Goal: Download file/media

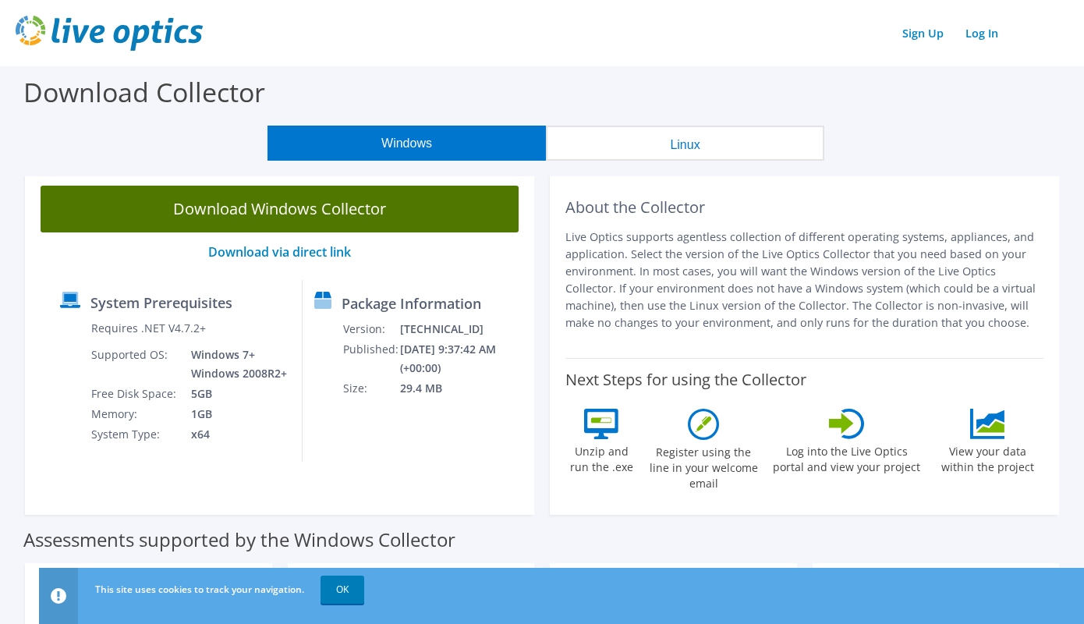
click at [342, 201] on link "Download Windows Collector" at bounding box center [280, 209] width 478 height 47
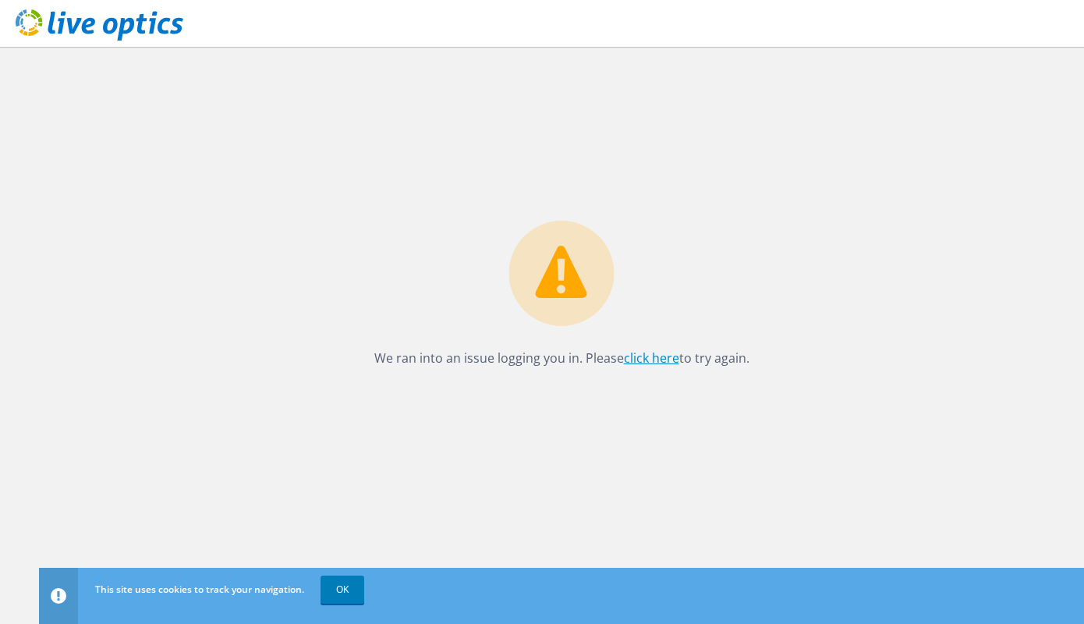
click at [645, 365] on link "click here" at bounding box center [651, 357] width 55 height 17
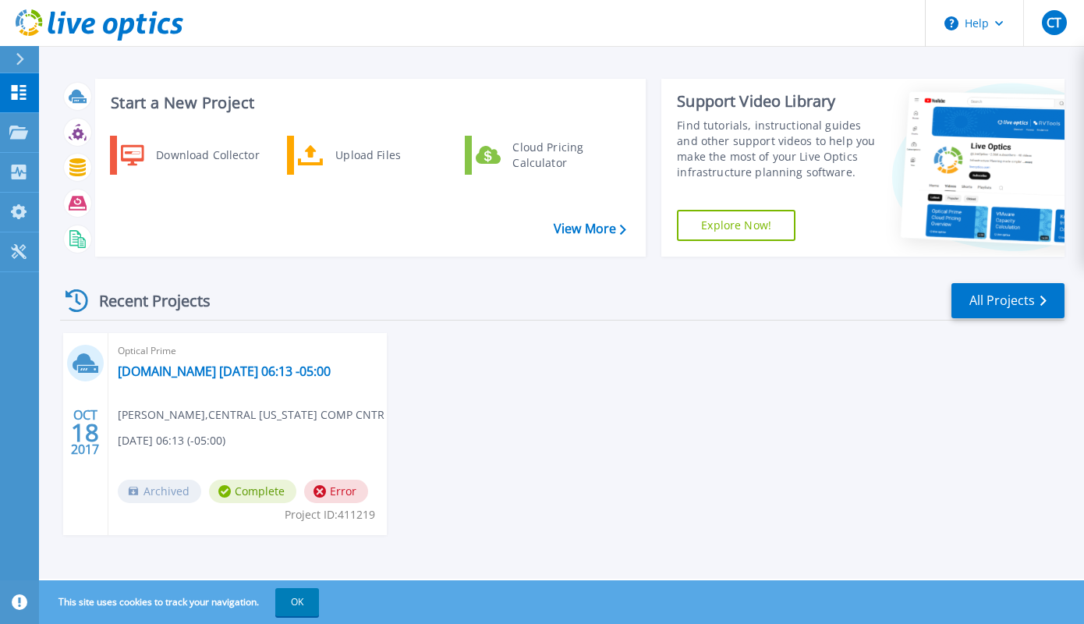
scroll to position [7, 0]
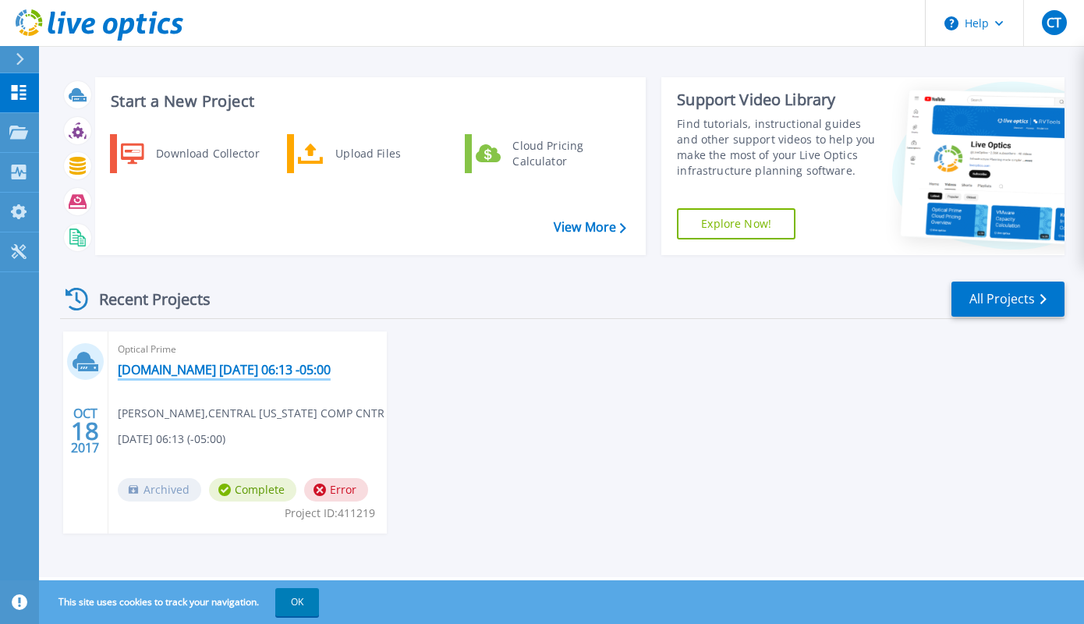
click at [254, 378] on link "[DOMAIN_NAME] [DATE] 06:13 -05:00" at bounding box center [224, 370] width 213 height 16
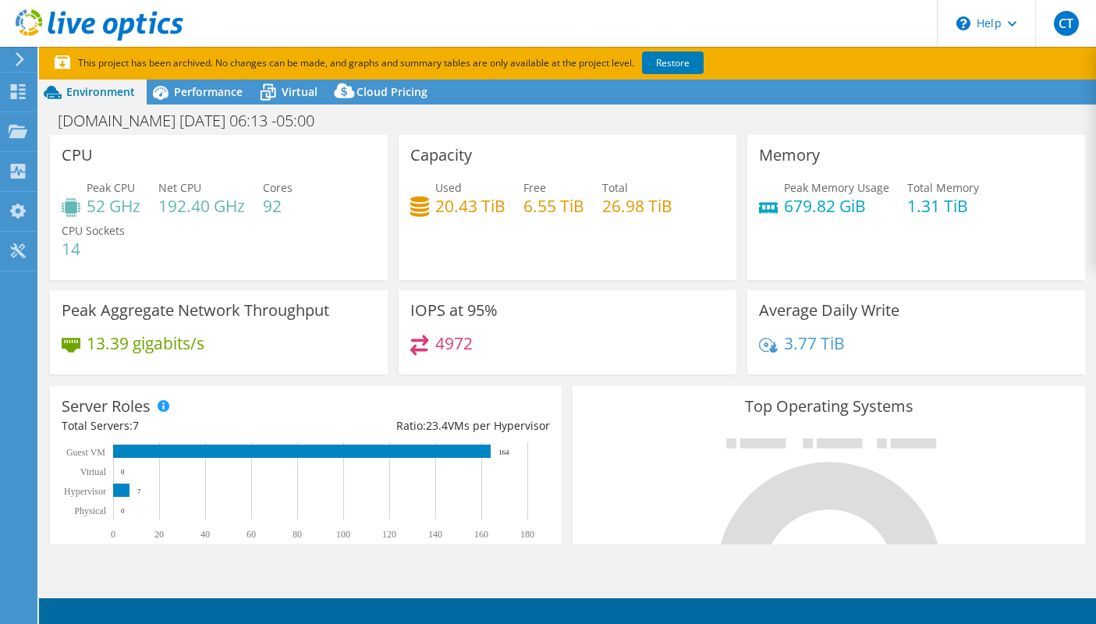
select select "USD"
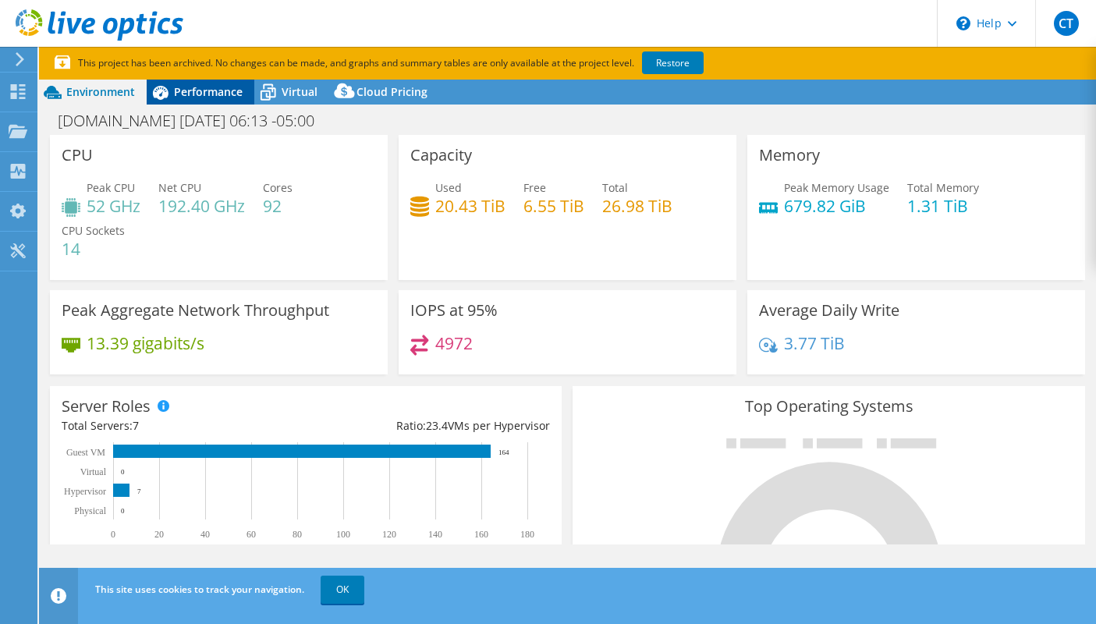
click at [223, 100] on div "Performance" at bounding box center [201, 92] width 108 height 25
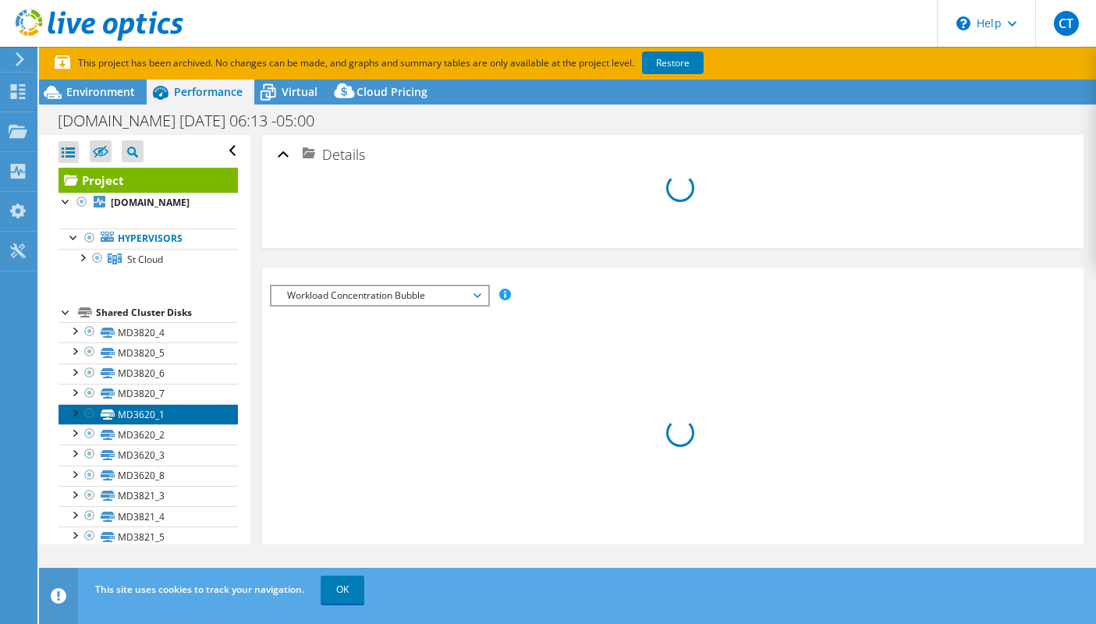
click at [164, 424] on link "MD3620_1" at bounding box center [148, 414] width 179 height 20
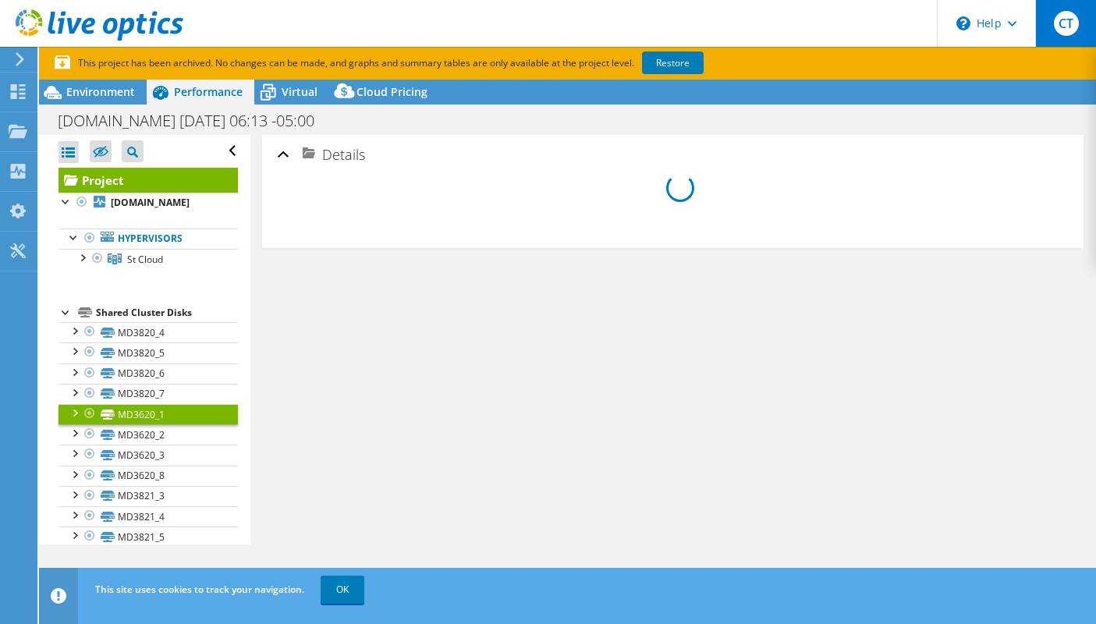
click at [1069, 15] on span "CT" at bounding box center [1066, 23] width 25 height 25
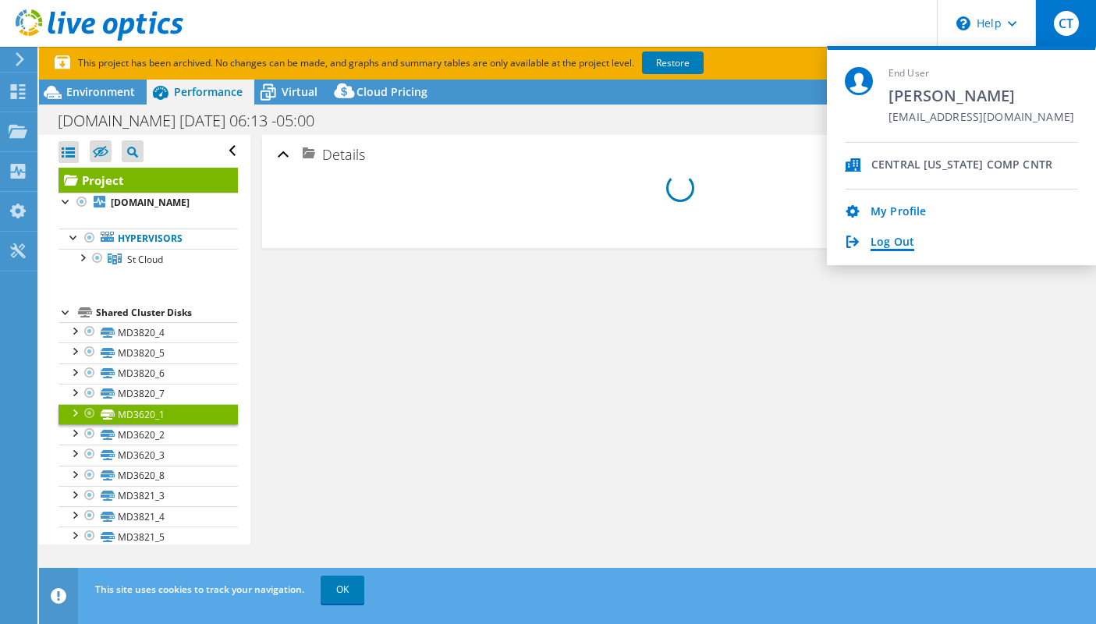
click at [907, 239] on link "Log Out" at bounding box center [893, 243] width 44 height 15
